Goal: Information Seeking & Learning: Learn about a topic

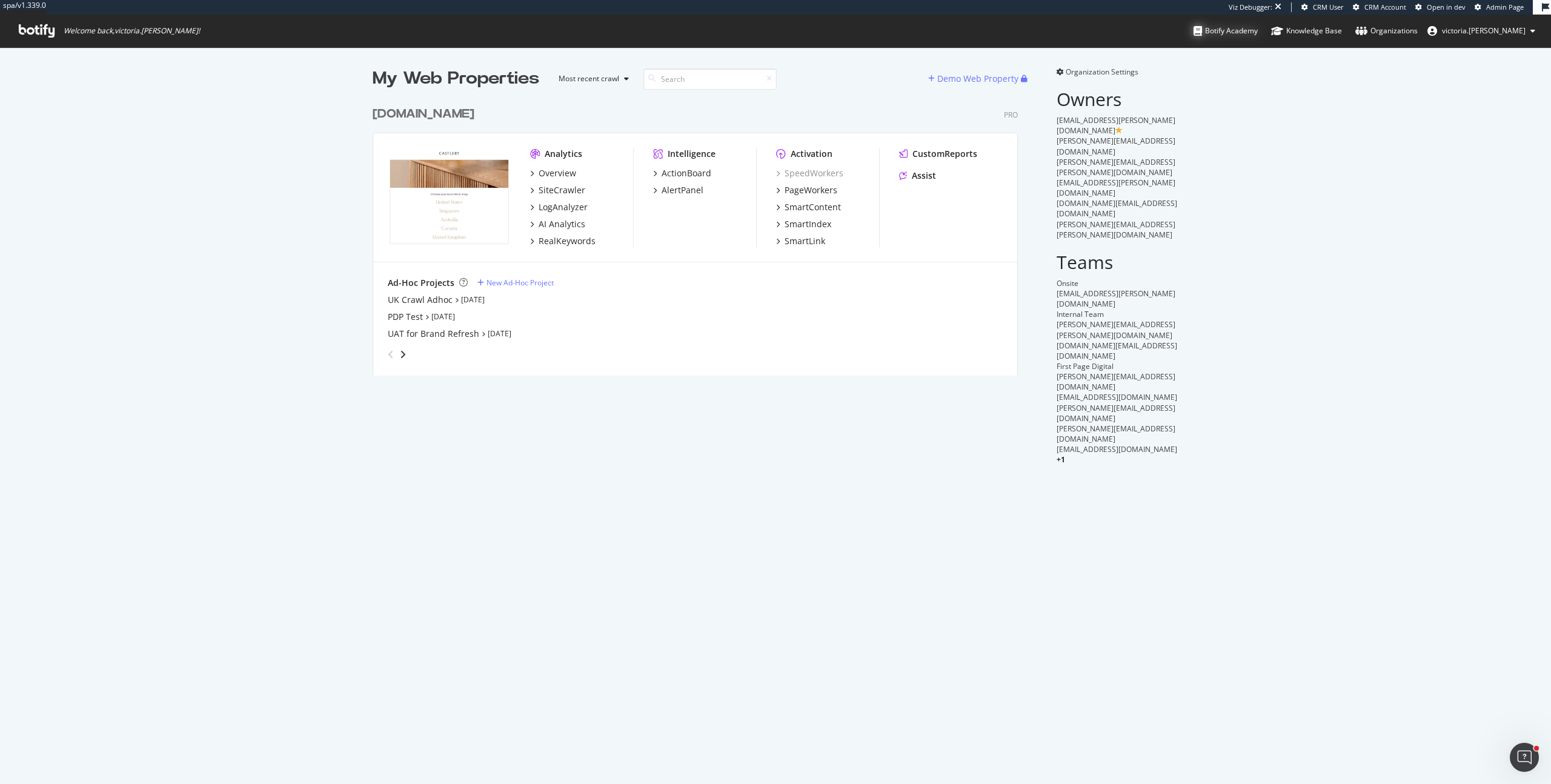
click at [1246, 31] on div "Botify Academy" at bounding box center [1226, 31] width 64 height 12
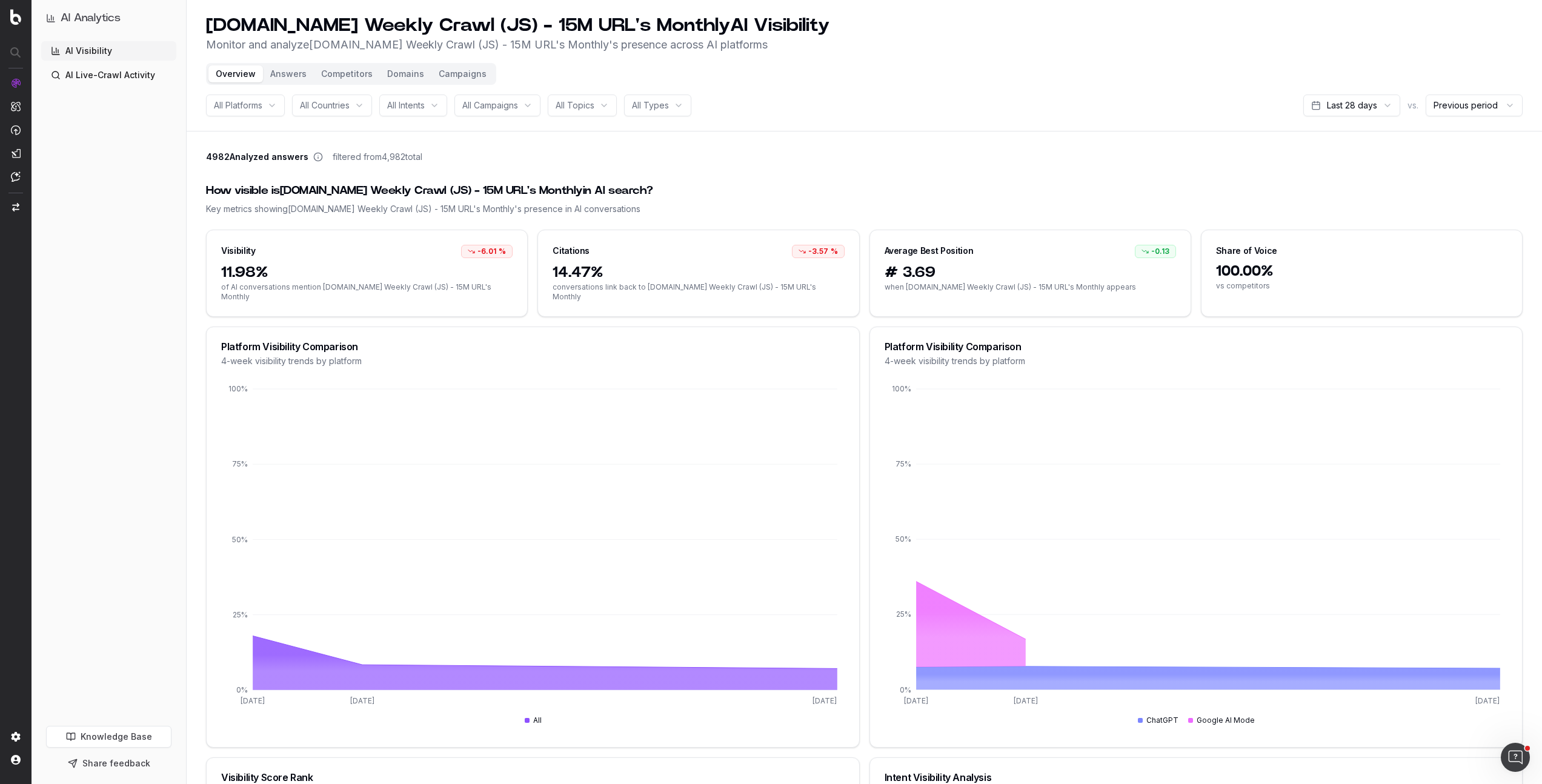
click at [286, 75] on button "Answers" at bounding box center [288, 74] width 51 height 17
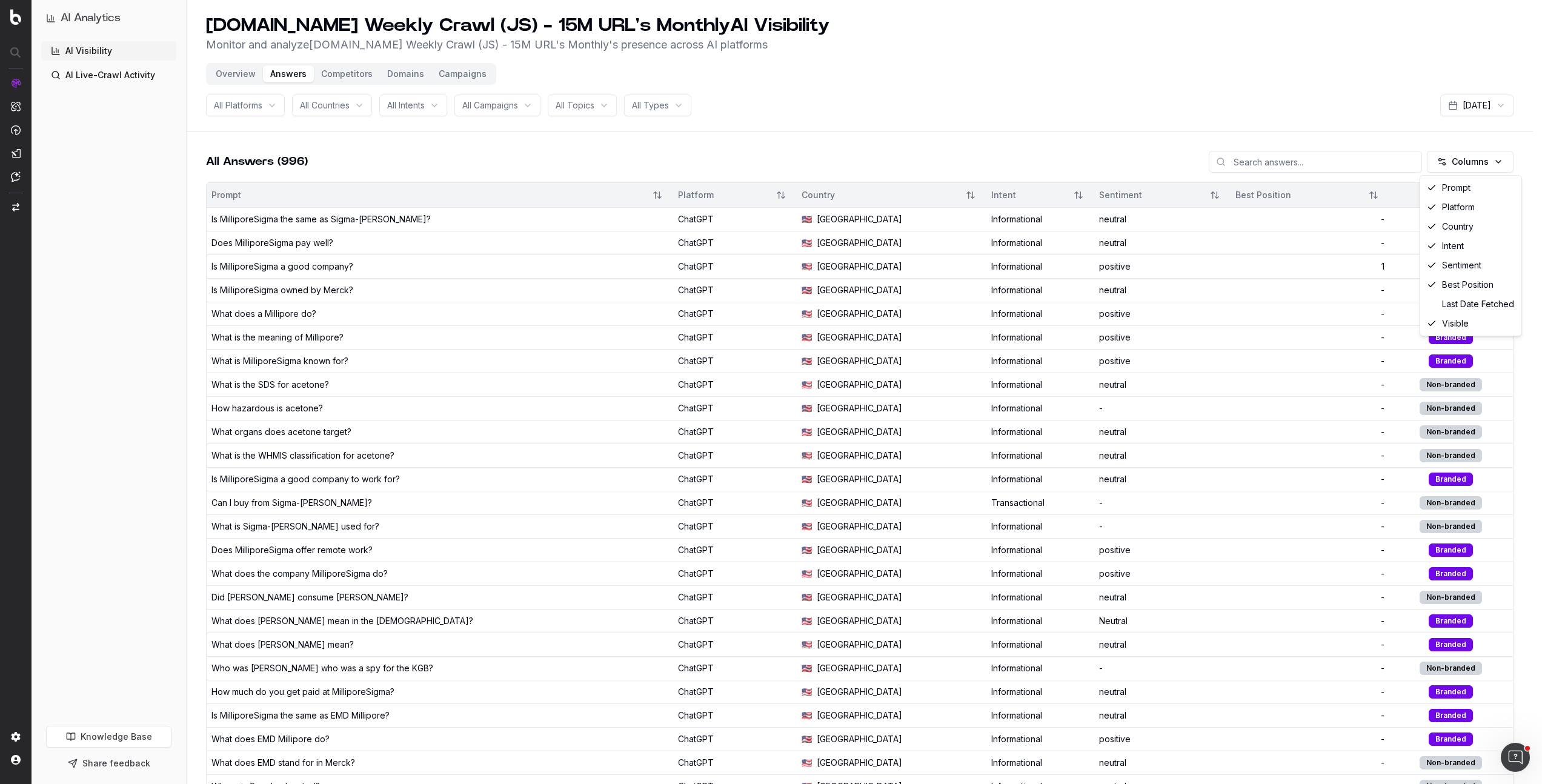
click at [1500, 161] on html "AI Analytics AI Visibility AI Live-Crawl Activity Knowledge Base Share feedback…" at bounding box center [771, 392] width 1542 height 784
click at [1302, 104] on html "AI Analytics AI Visibility AI Live-Crawl Activity Knowledge Base Share feedback…" at bounding box center [775, 392] width 1551 height 784
click at [1505, 110] on html "AI Analytics AI Visibility AI Live-Crawl Activity Knowledge Base Share feedback…" at bounding box center [771, 392] width 1542 height 784
click at [1309, 98] on html "AI Analytics AI Visibility AI Live-Crawl Activity Knowledge Base Share feedback…" at bounding box center [771, 392] width 1542 height 784
